Goal: Navigation & Orientation: Find specific page/section

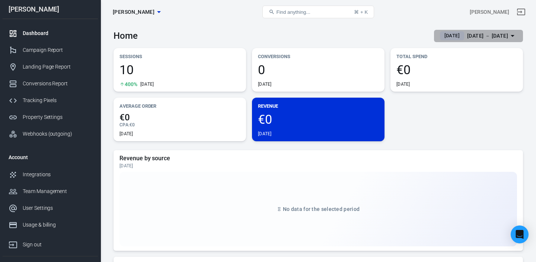
click at [467, 38] on div "[DATE] － [DATE]" at bounding box center [487, 35] width 41 height 9
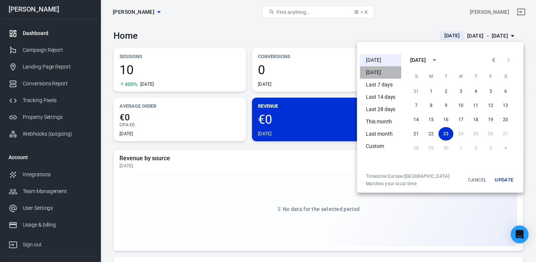
click at [382, 70] on li "[DATE]" at bounding box center [380, 72] width 41 height 12
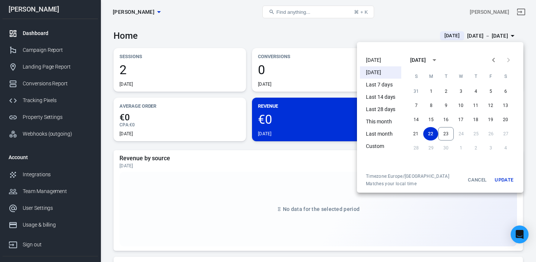
click at [380, 60] on li "[DATE]" at bounding box center [380, 60] width 41 height 12
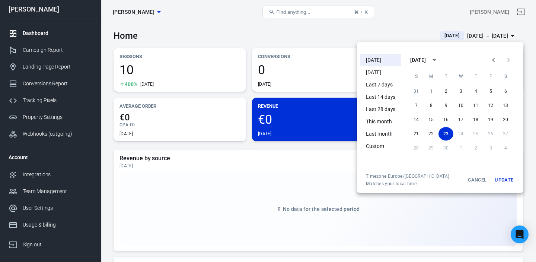
click at [342, 32] on div at bounding box center [268, 131] width 536 height 262
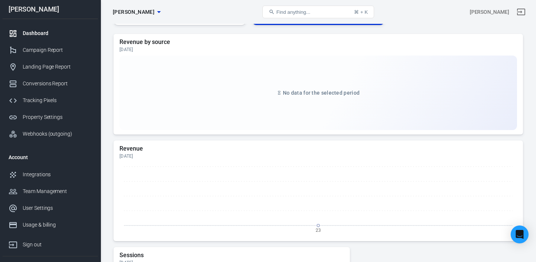
scroll to position [125, 0]
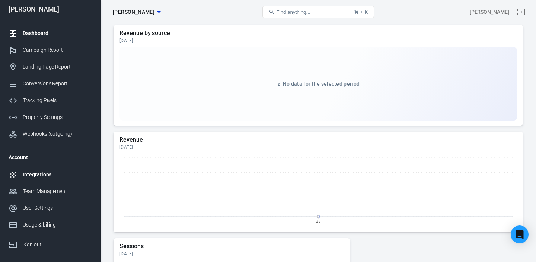
click at [46, 169] on link "Integrations" at bounding box center [50, 174] width 95 height 17
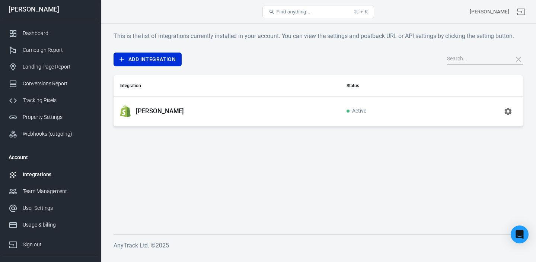
click at [150, 114] on p "[PERSON_NAME]" at bounding box center [160, 111] width 48 height 8
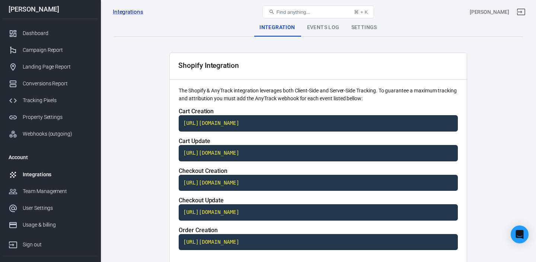
click at [325, 26] on div "Events Log" at bounding box center [323, 28] width 44 height 18
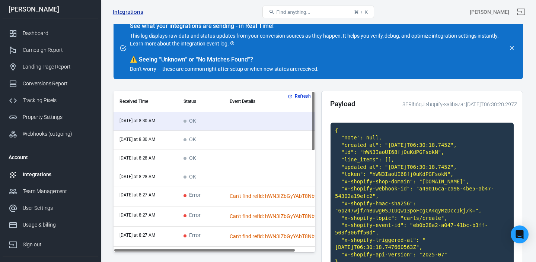
scroll to position [36, 0]
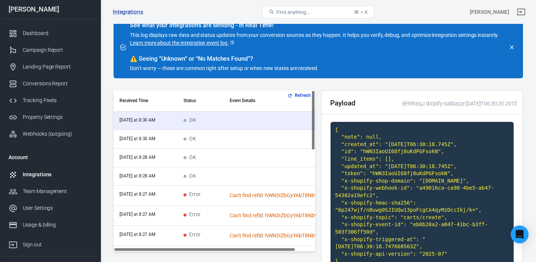
click at [403, 150] on code "{ "note": null, "created_at": "[DATE]T06:30:18.745Z", "id": "hWN3IaoUI68fj0uKdP…" at bounding box center [421, 195] width 183 height 147
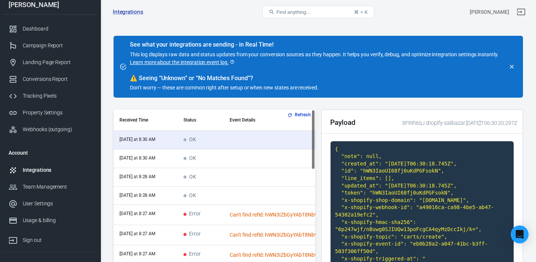
scroll to position [0, 0]
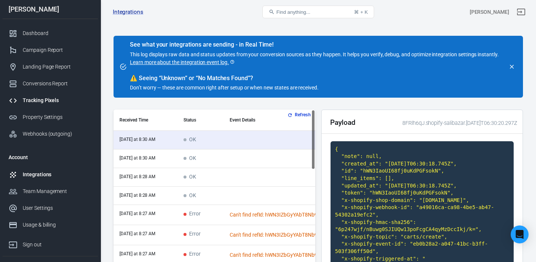
click at [45, 102] on div "Tracking Pixels" at bounding box center [57, 100] width 69 height 8
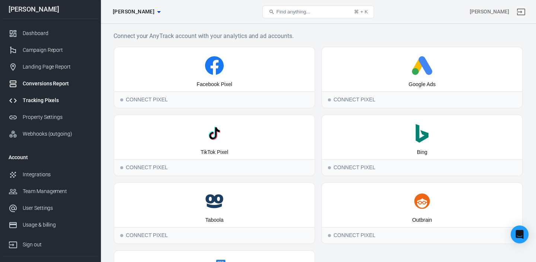
click at [44, 83] on div "Conversions Report" at bounding box center [57, 84] width 69 height 8
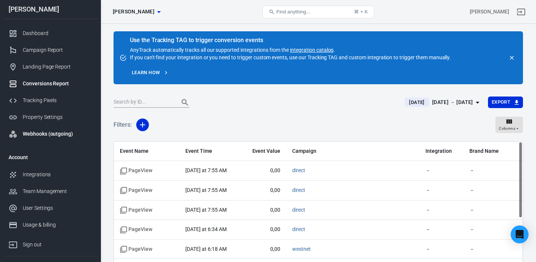
click at [35, 134] on div "Webhooks (outgoing)" at bounding box center [57, 134] width 69 height 8
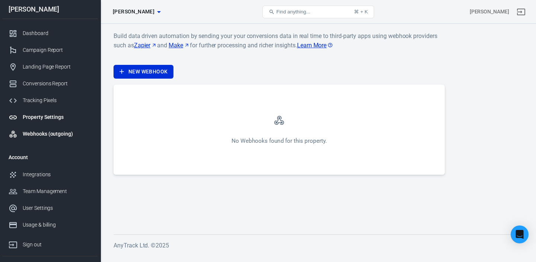
click at [41, 118] on div "Property Settings" at bounding box center [57, 117] width 69 height 8
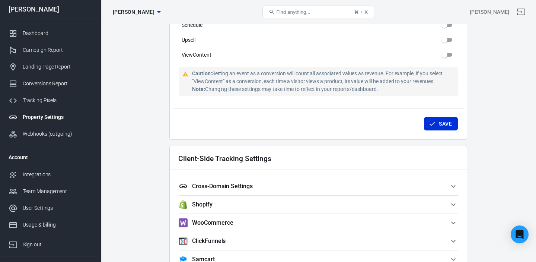
scroll to position [551, 0]
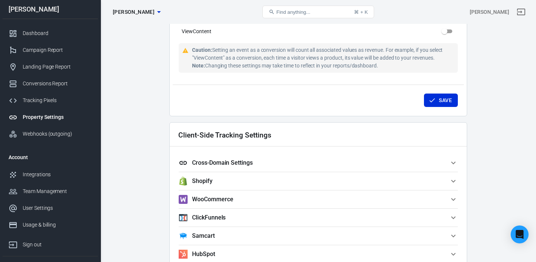
click at [442, 179] on span "Shopify" at bounding box center [314, 180] width 270 height 9
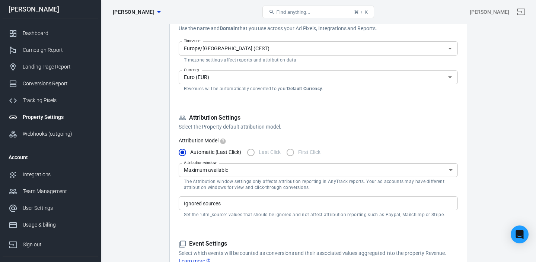
scroll to position [0, 0]
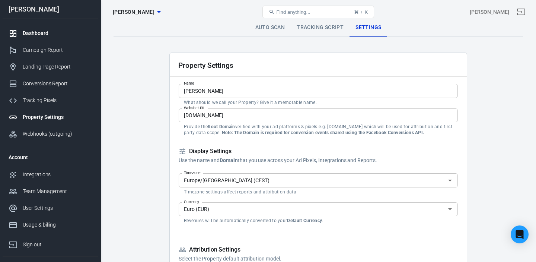
click at [49, 34] on div "Dashboard" at bounding box center [57, 33] width 69 height 8
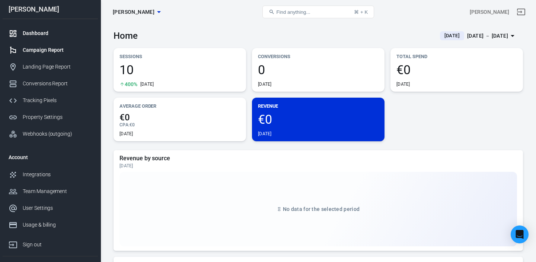
click at [54, 50] on div "Campaign Report" at bounding box center [57, 50] width 69 height 8
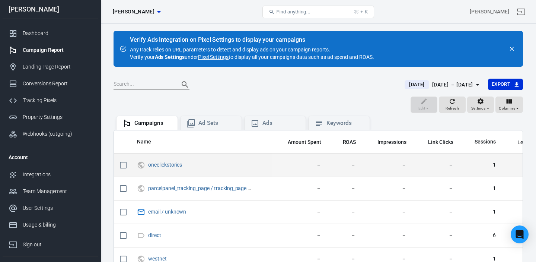
scroll to position [76, 0]
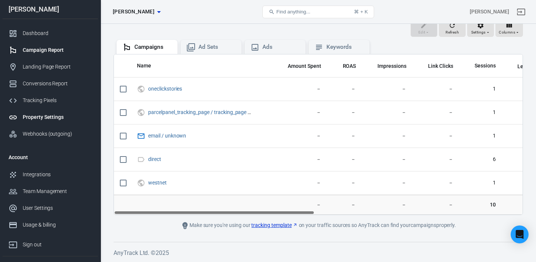
click at [56, 116] on div "Property Settings" at bounding box center [57, 117] width 69 height 8
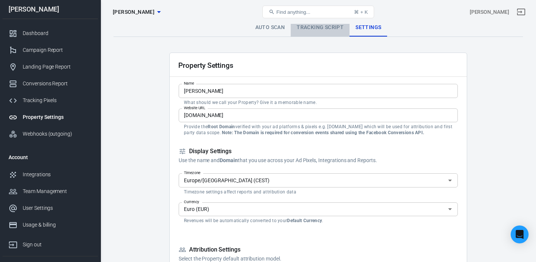
click at [311, 28] on link "Tracking Script" at bounding box center [320, 28] width 59 height 18
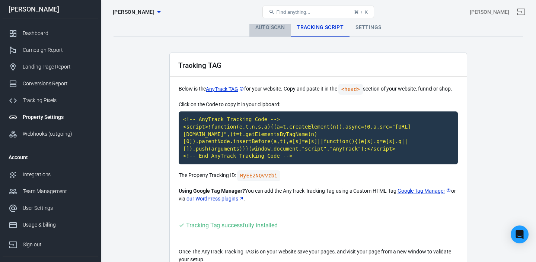
click at [272, 31] on link "Auto Scan" at bounding box center [270, 28] width 42 height 18
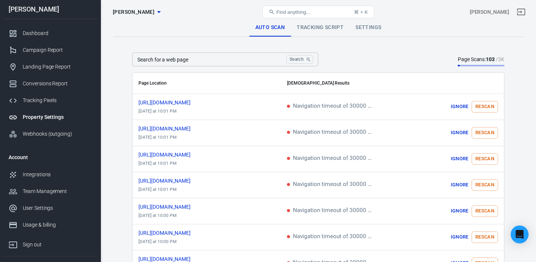
click at [319, 29] on link "Tracking Script" at bounding box center [320, 28] width 59 height 18
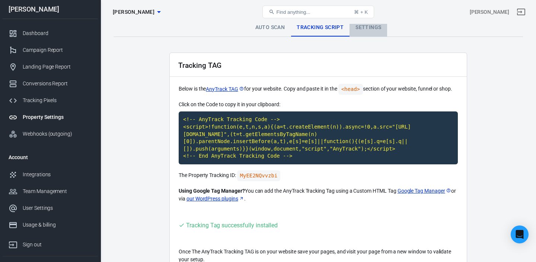
click at [364, 31] on link "Settings" at bounding box center [368, 28] width 38 height 18
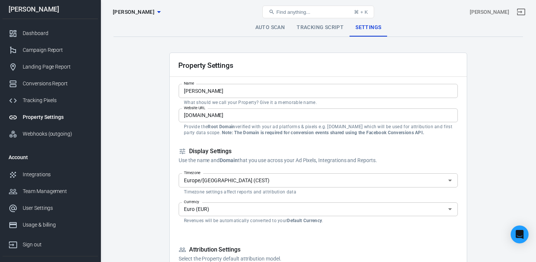
click at [311, 30] on link "Tracking Script" at bounding box center [320, 28] width 59 height 18
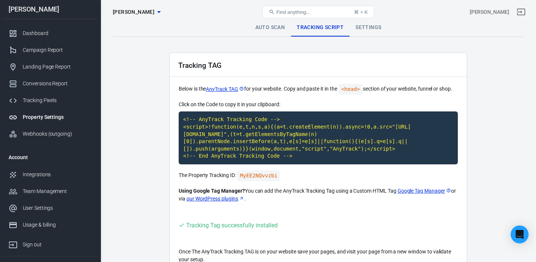
click at [372, 26] on link "Settings" at bounding box center [368, 28] width 38 height 18
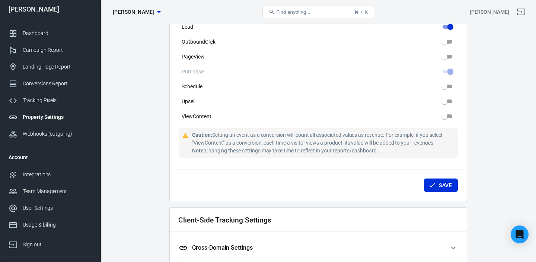
scroll to position [630, 0]
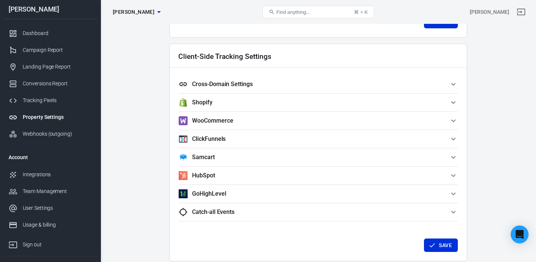
click at [316, 85] on span "Cross-Domain Settings" at bounding box center [314, 84] width 270 height 9
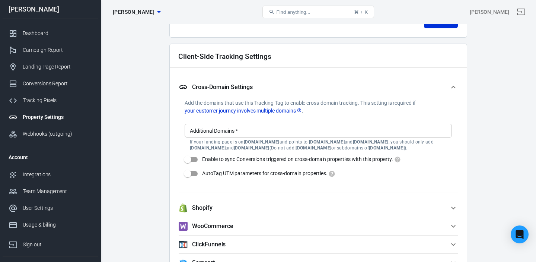
click at [266, 128] on input "Additional Domains   *" at bounding box center [318, 130] width 262 height 9
click at [39, 35] on div "Dashboard" at bounding box center [57, 33] width 69 height 8
